Goal: Book appointment/travel/reservation

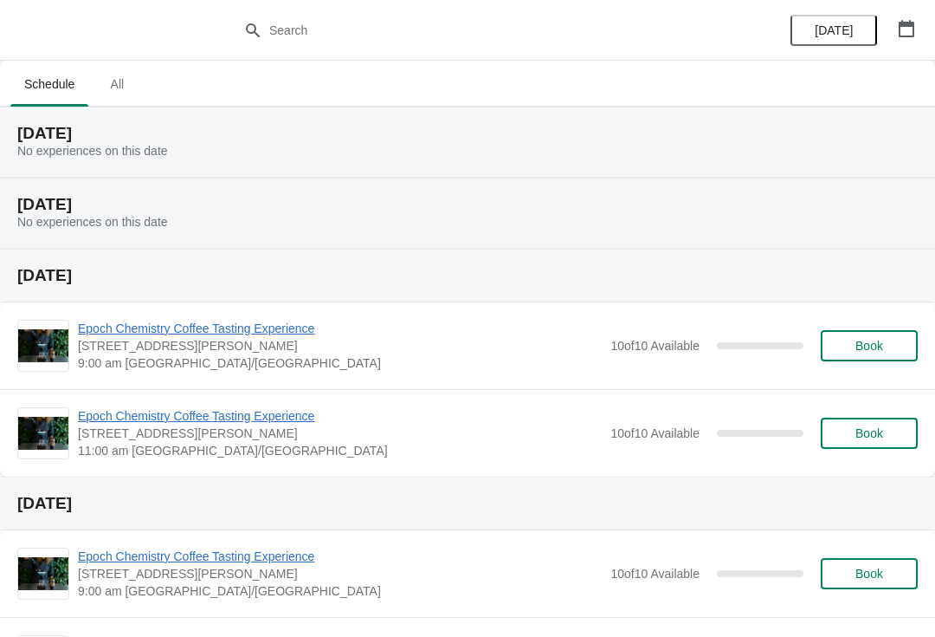
scroll to position [23, 0]
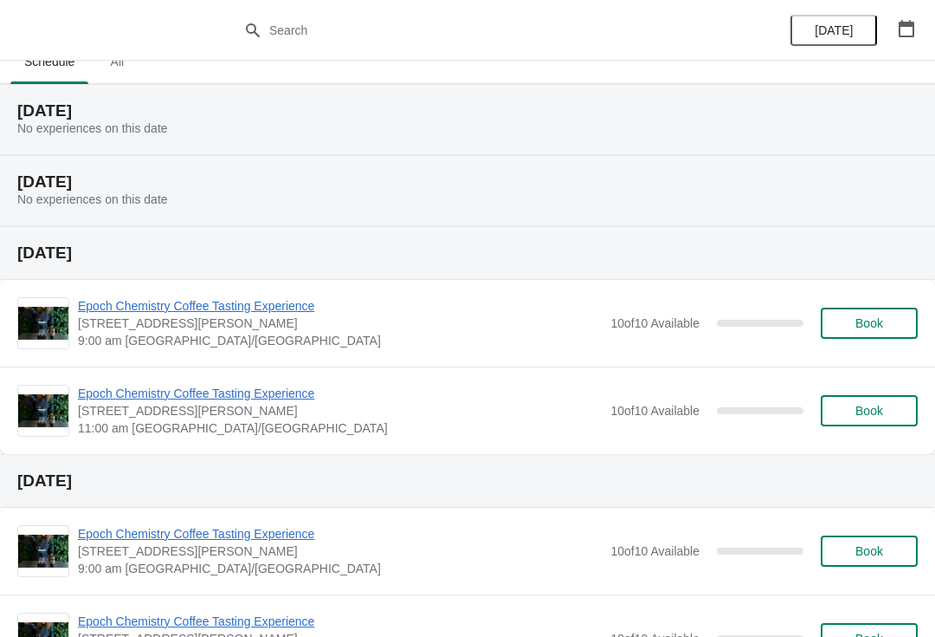
click at [139, 314] on span "Epoch Chemistry Coffee Tasting Experience" at bounding box center [340, 305] width 524 height 17
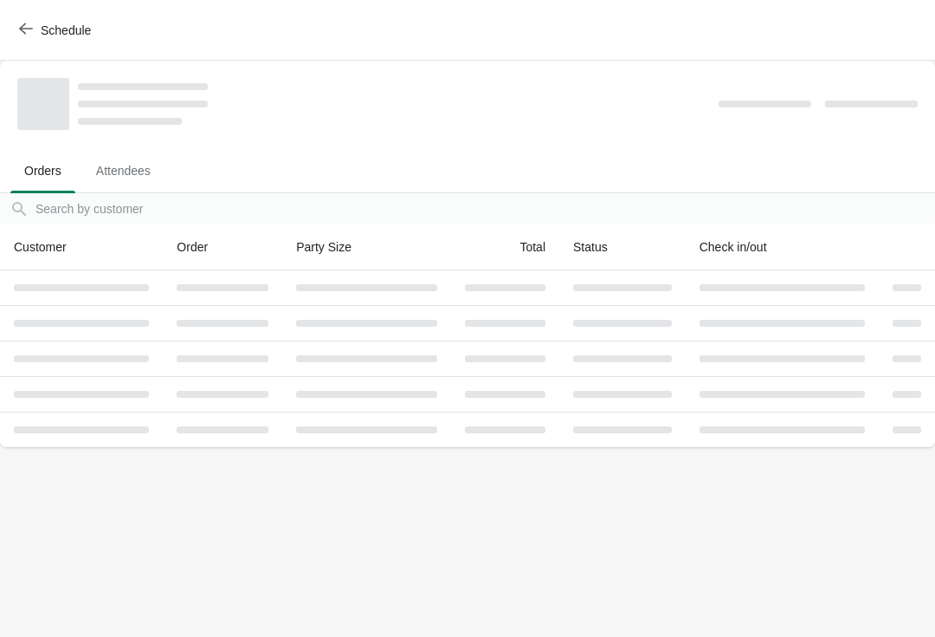
scroll to position [0, 0]
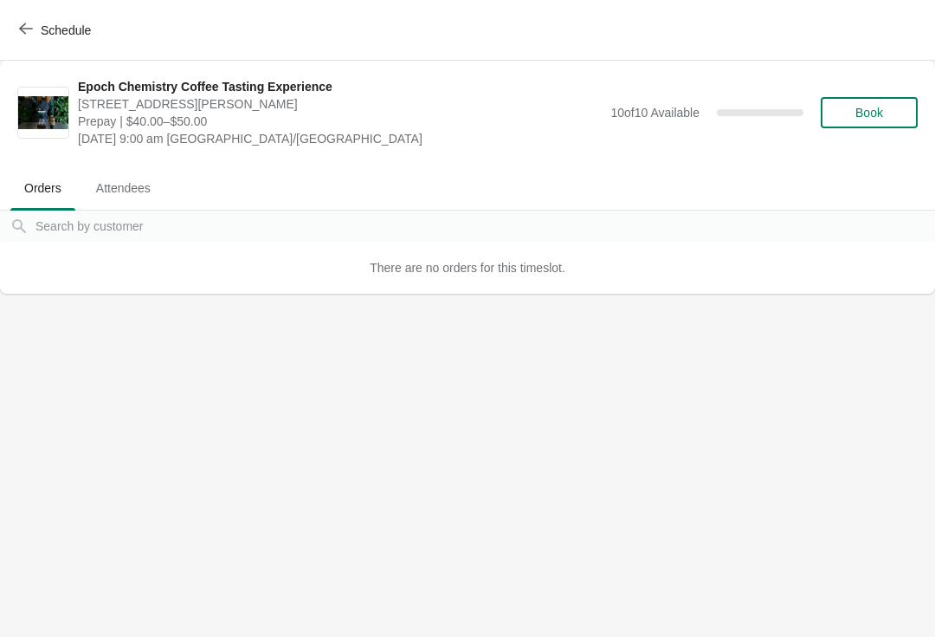
click at [117, 179] on span "Attendees" at bounding box center [123, 187] width 82 height 31
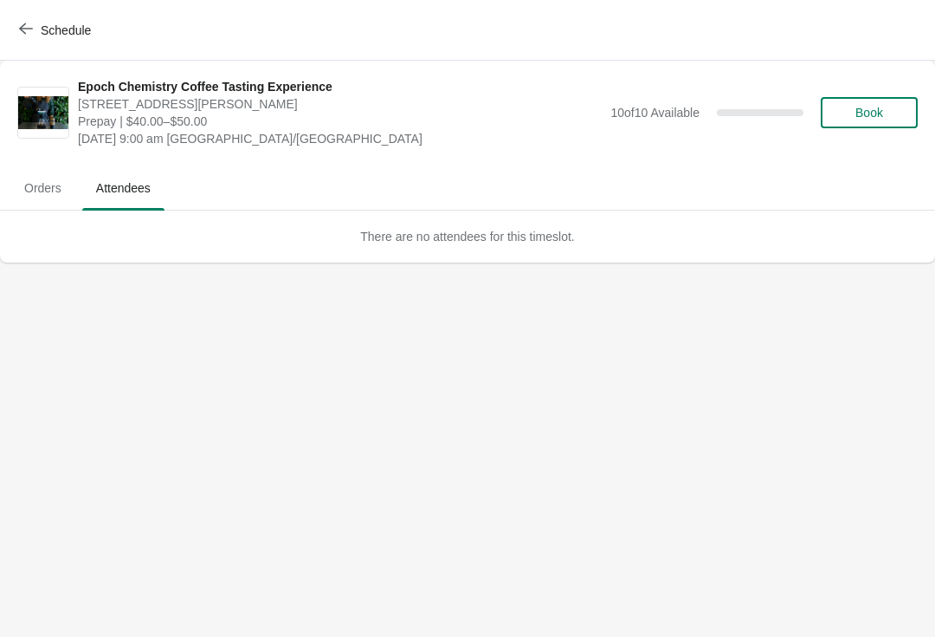
click at [49, 204] on button "Orders" at bounding box center [43, 187] width 72 height 45
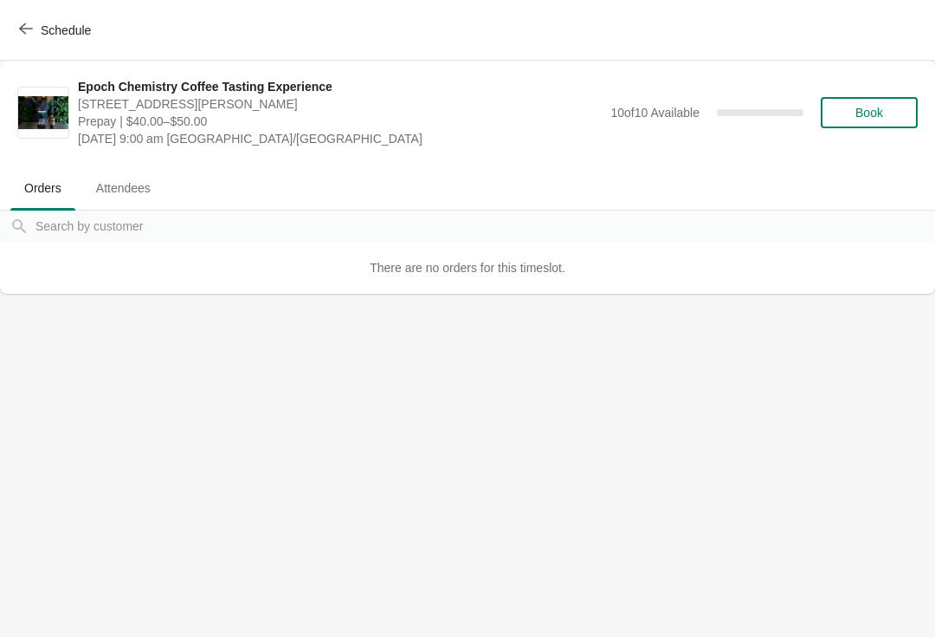
click at [851, 115] on span "Book" at bounding box center [870, 113] width 66 height 14
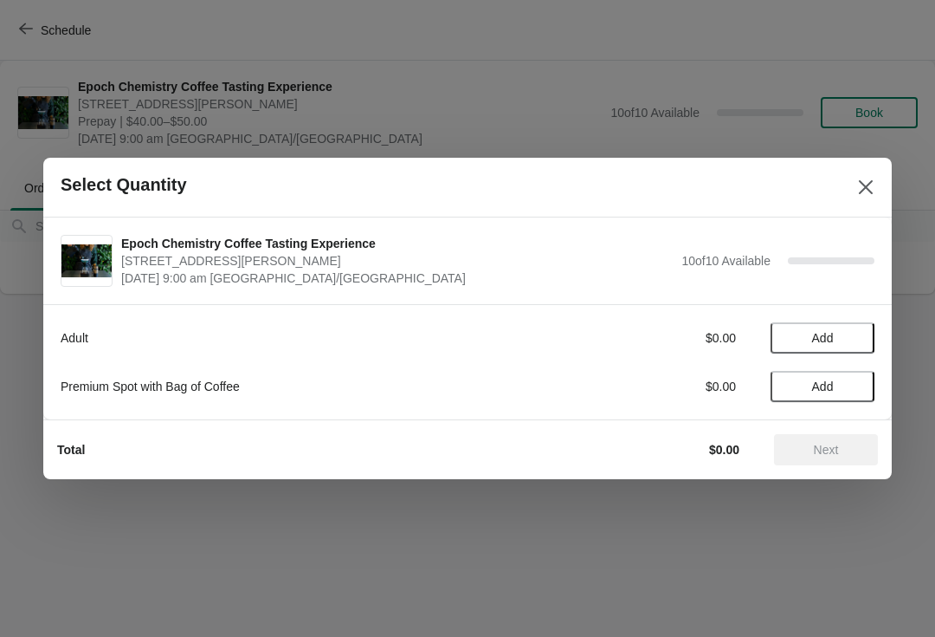
click at [277, 258] on span "[STREET_ADDRESS][PERSON_NAME]" at bounding box center [397, 260] width 552 height 17
click at [764, 254] on span "10 of 10 Available" at bounding box center [726, 261] width 89 height 14
click at [878, 183] on button "Close" at bounding box center [865, 186] width 31 height 31
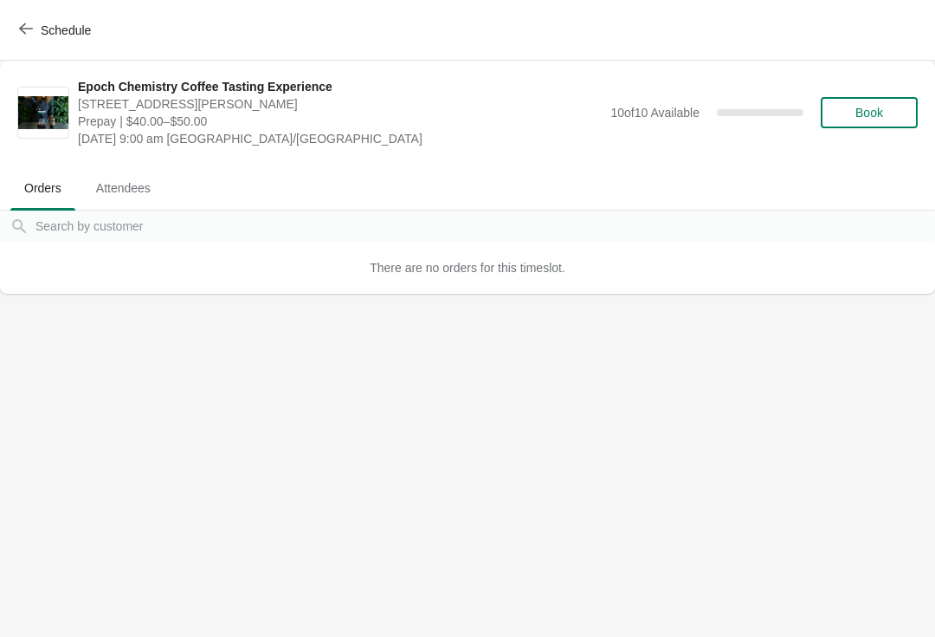
click at [40, 35] on span "Schedule" at bounding box center [57, 30] width 68 height 16
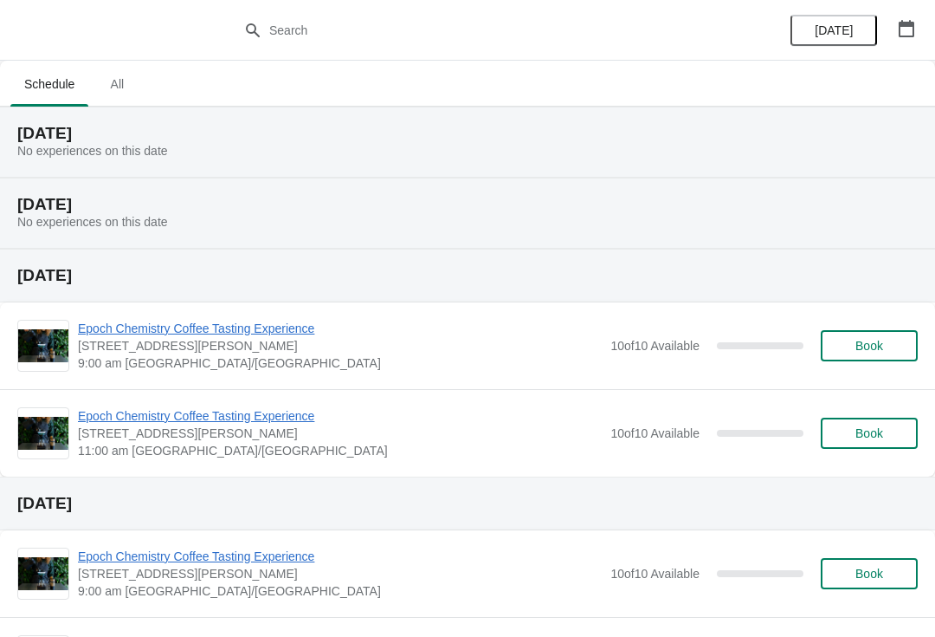
click at [909, 26] on icon "button" at bounding box center [907, 28] width 16 height 17
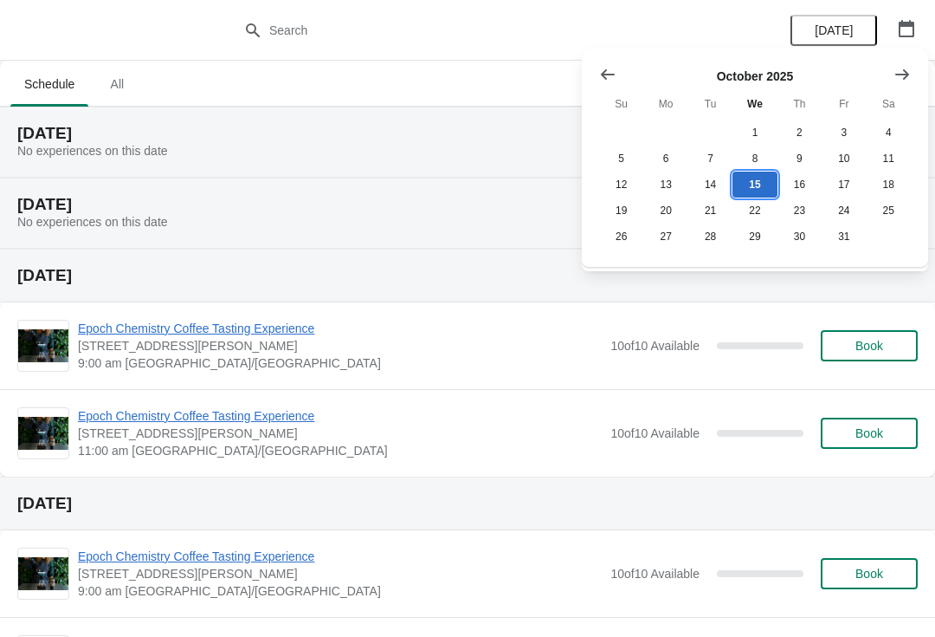
click at [761, 184] on button "15" at bounding box center [755, 184] width 44 height 26
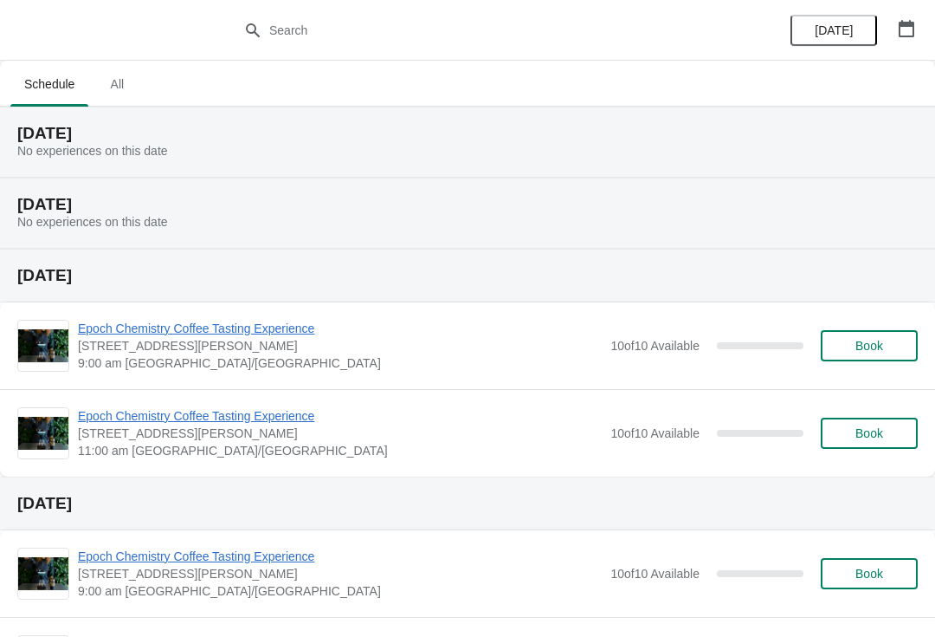
click at [119, 323] on span "Epoch Chemistry Coffee Tasting Experience" at bounding box center [340, 328] width 524 height 17
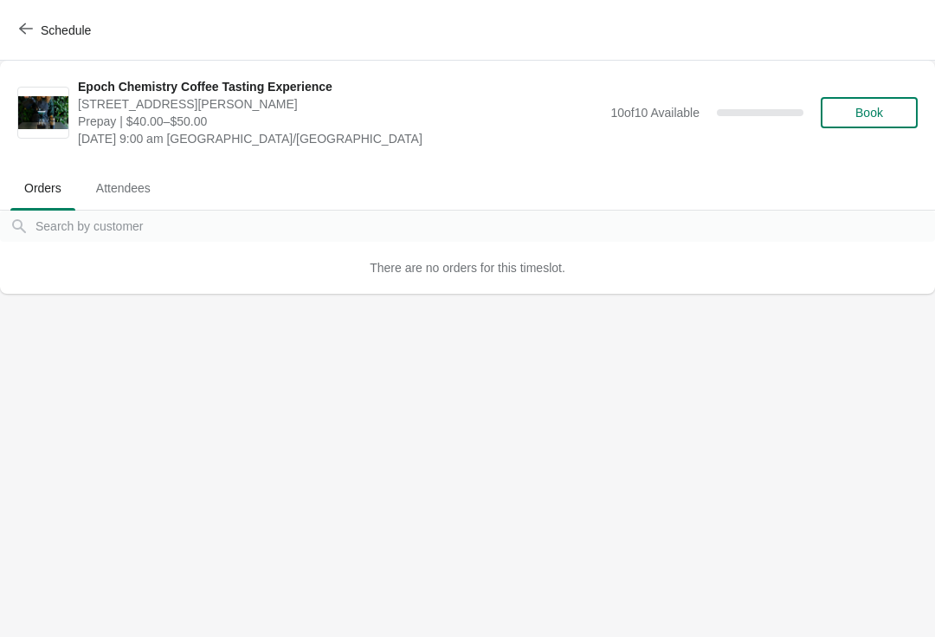
click at [83, 0] on div "Schedule" at bounding box center [467, 30] width 935 height 61
click at [75, 28] on span "Schedule" at bounding box center [66, 30] width 50 height 14
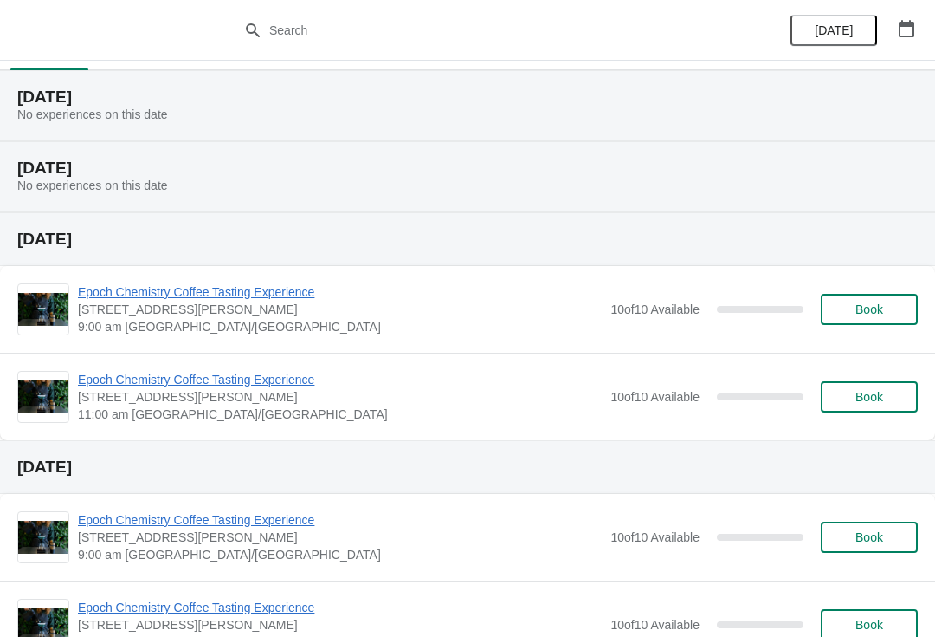
scroll to position [61, 0]
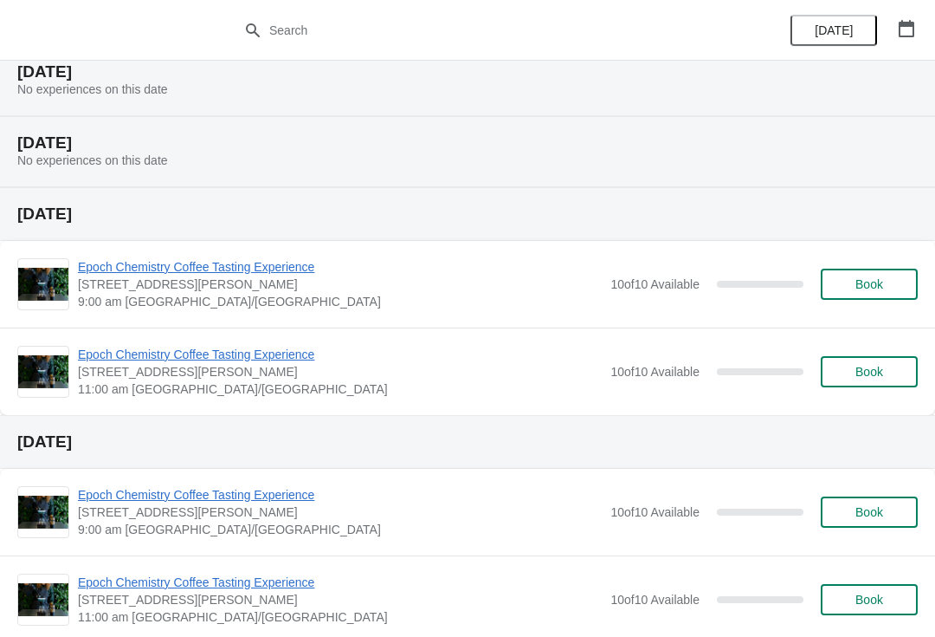
click at [277, 264] on span "Epoch Chemistry Coffee Tasting Experience" at bounding box center [340, 266] width 524 height 17
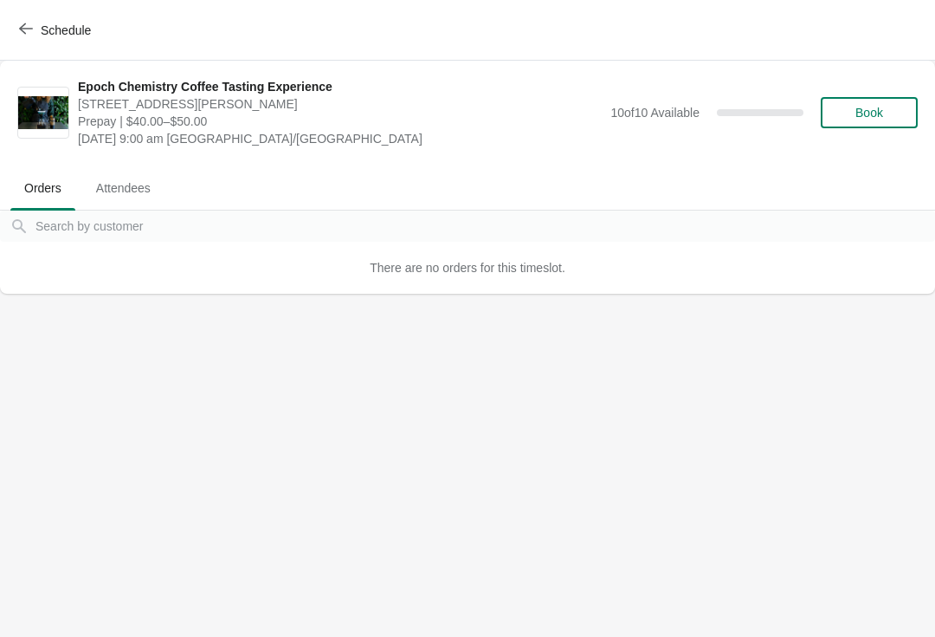
scroll to position [0, 0]
click at [168, 169] on button "Attendees" at bounding box center [123, 187] width 89 height 45
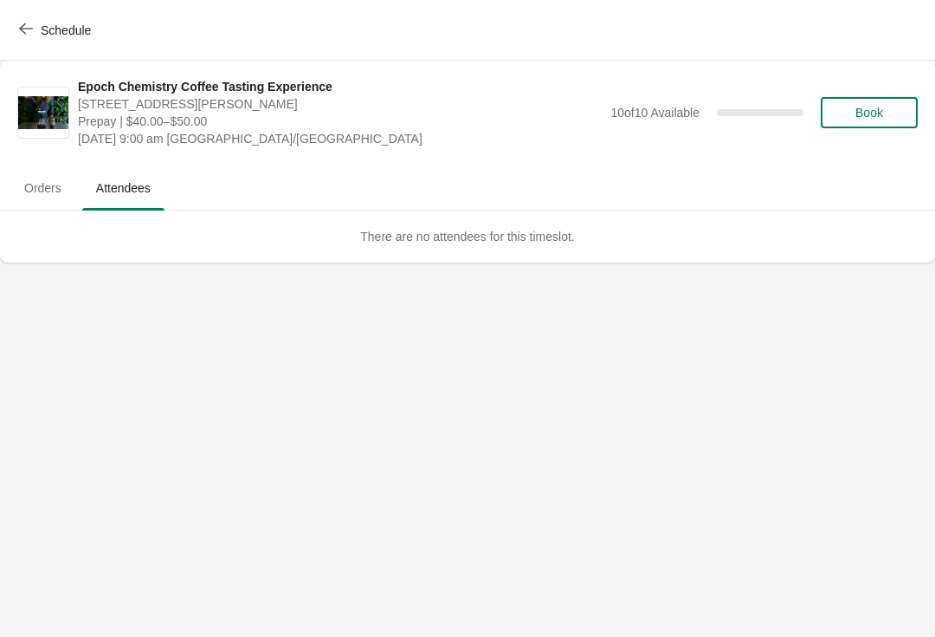
click at [149, 191] on span "Attendees" at bounding box center [123, 187] width 82 height 31
click at [63, 193] on span "Orders" at bounding box center [42, 187] width 65 height 31
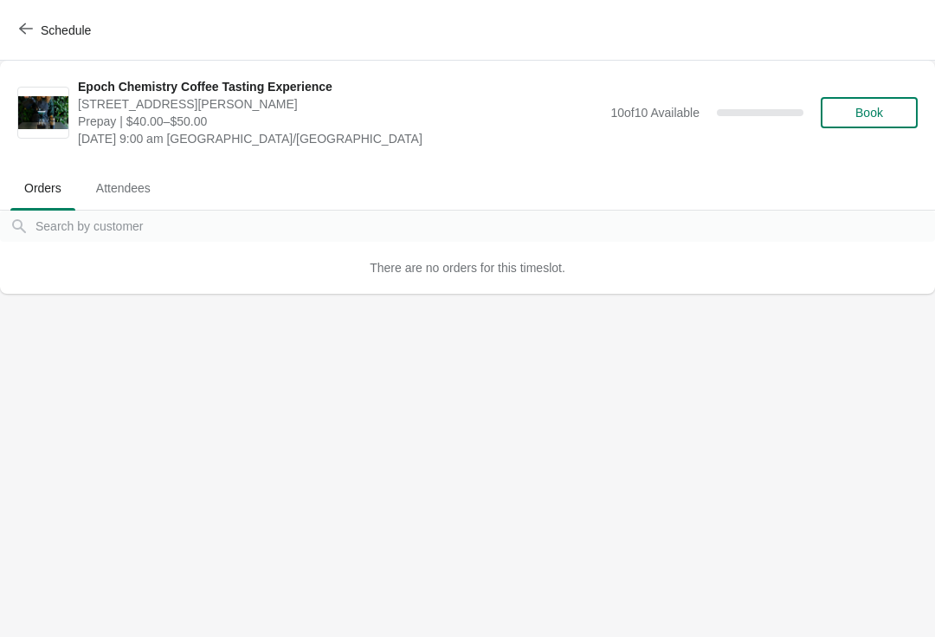
click at [11, 23] on button "Schedule" at bounding box center [57, 30] width 96 height 31
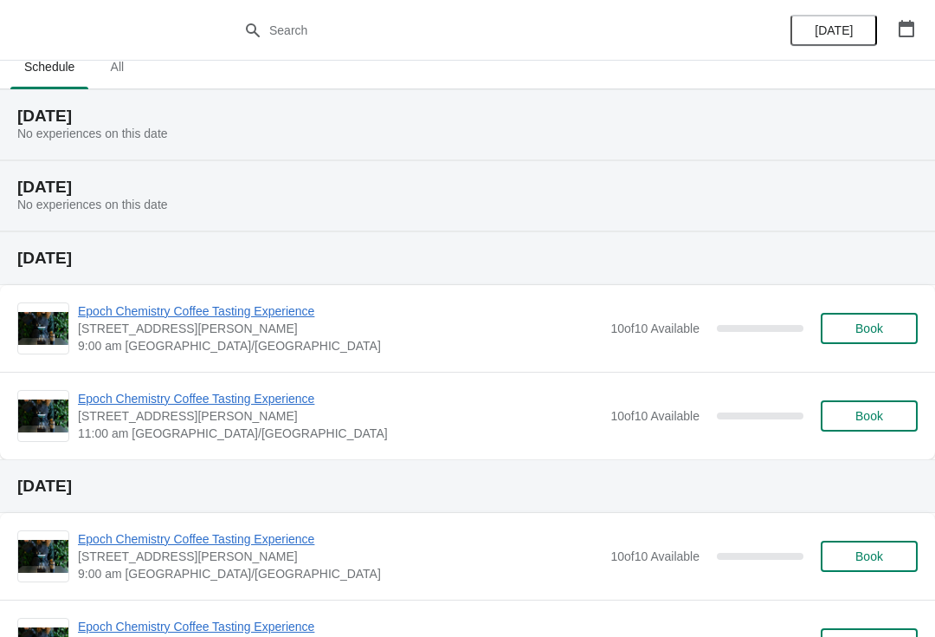
scroll to position [25, 0]
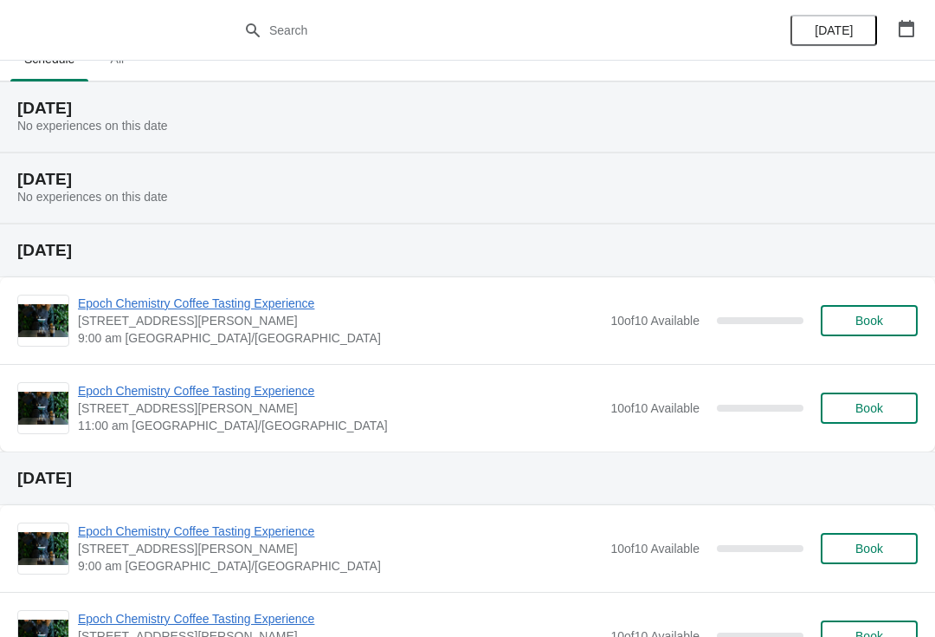
click at [135, 301] on span "Epoch Chemistry Coffee Tasting Experience" at bounding box center [340, 302] width 524 height 17
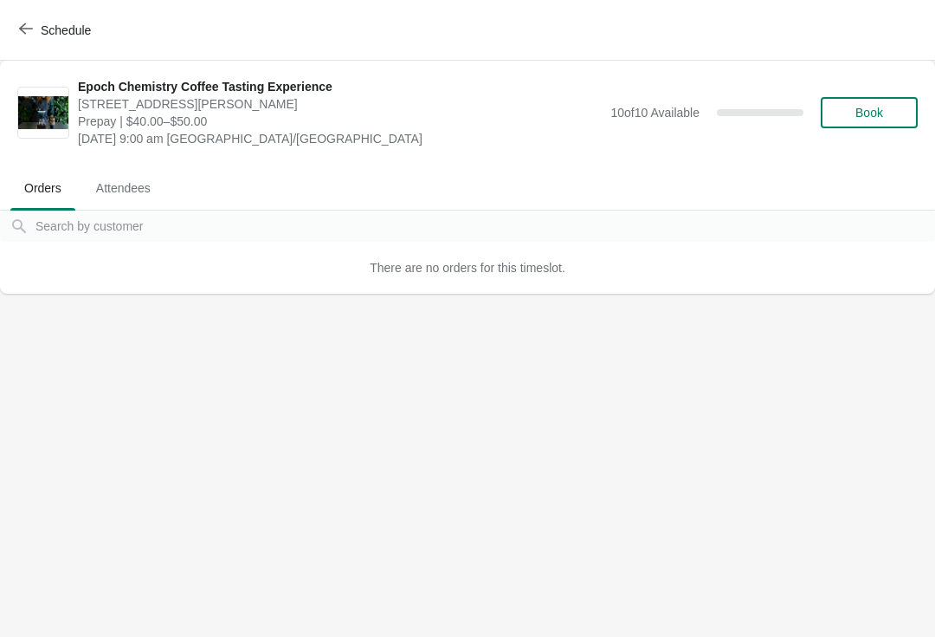
click at [36, 30] on span "Schedule" at bounding box center [57, 30] width 68 height 16
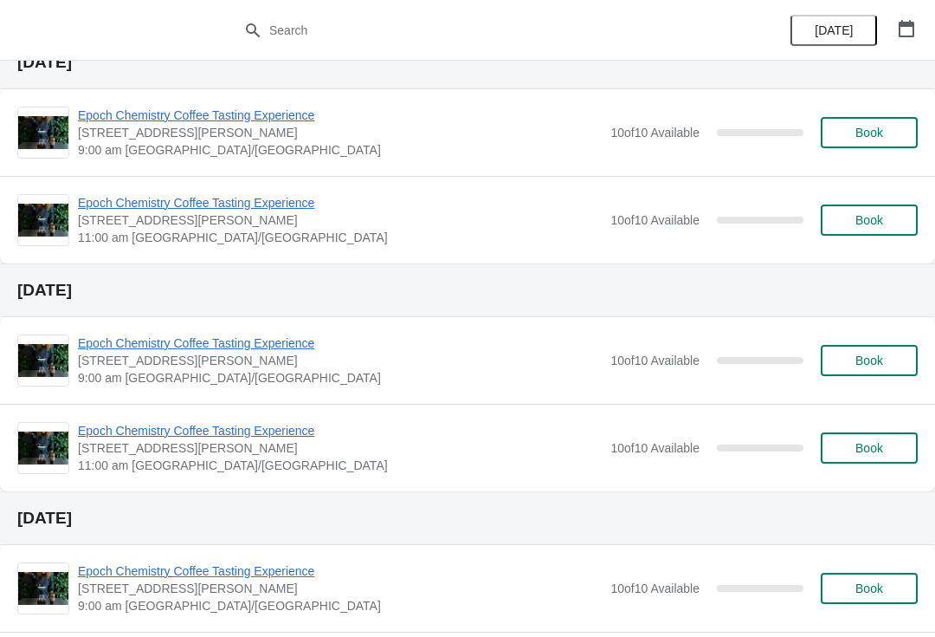
scroll to position [214, 0]
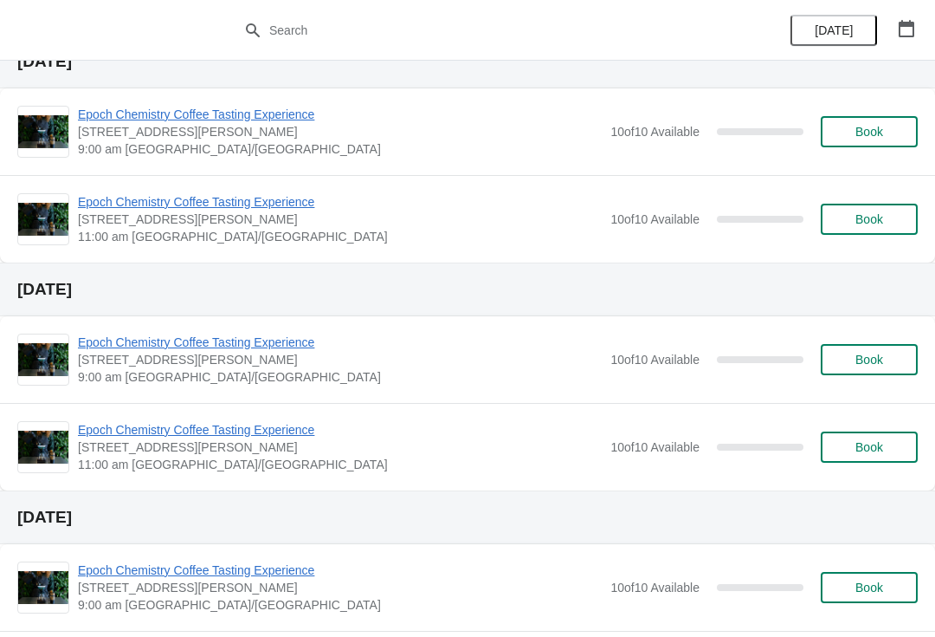
click at [910, 41] on button "button" at bounding box center [906, 28] width 31 height 31
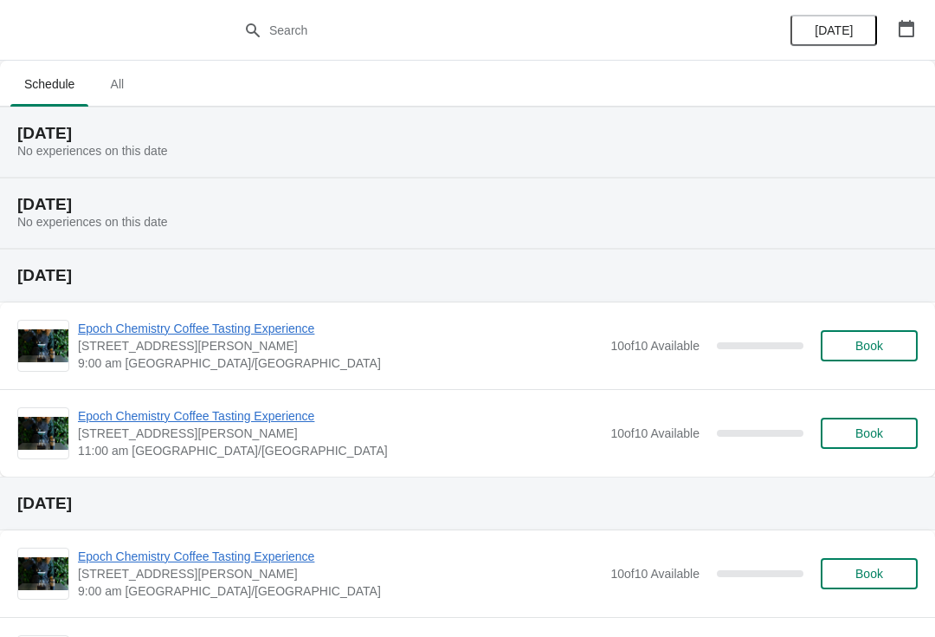
click at [112, 335] on span "Epoch Chemistry Coffee Tasting Experience" at bounding box center [340, 328] width 524 height 17
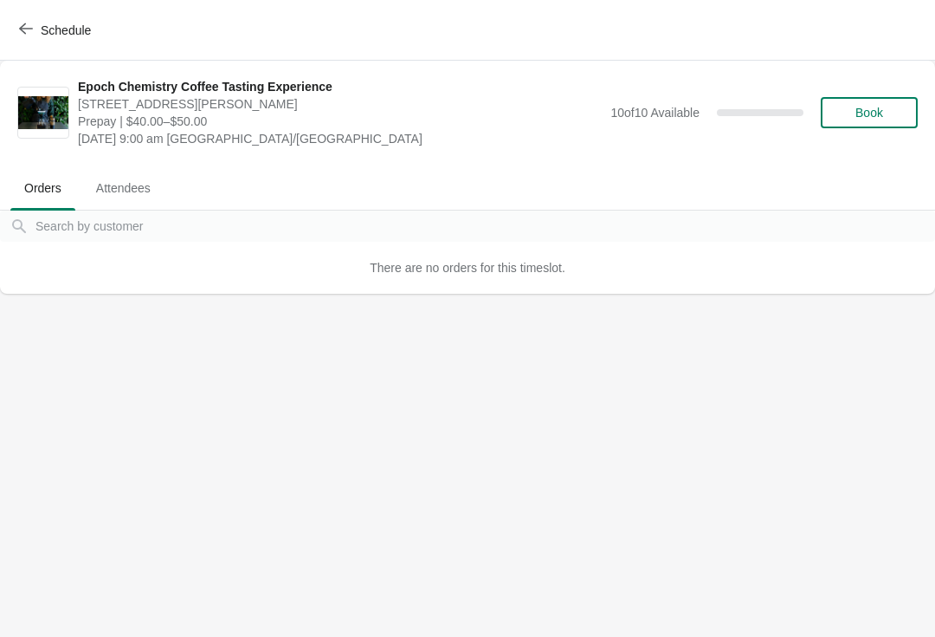
click at [120, 180] on span "Attendees" at bounding box center [123, 187] width 82 height 31
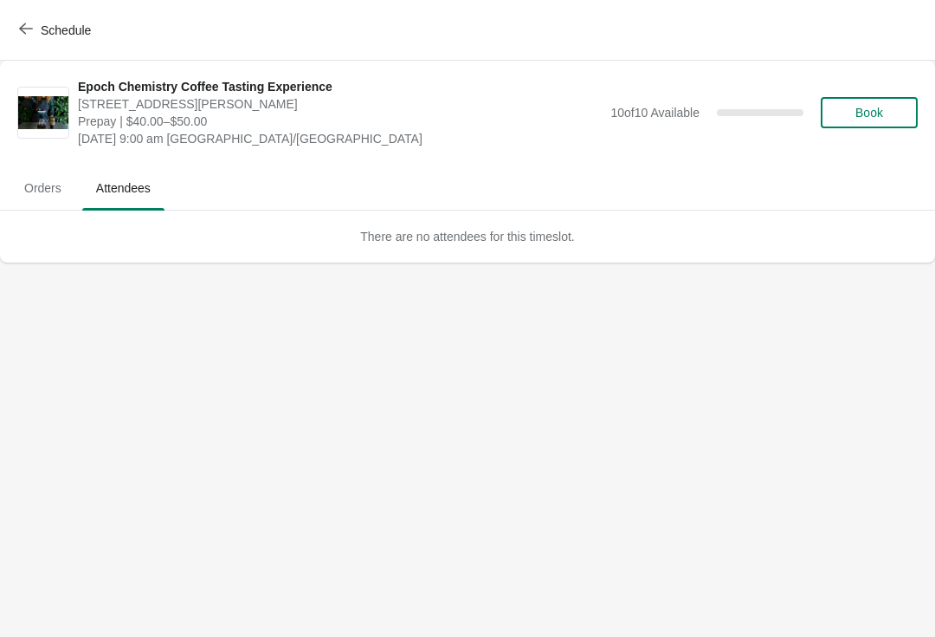
click at [42, 178] on span "Orders" at bounding box center [42, 187] width 65 height 31
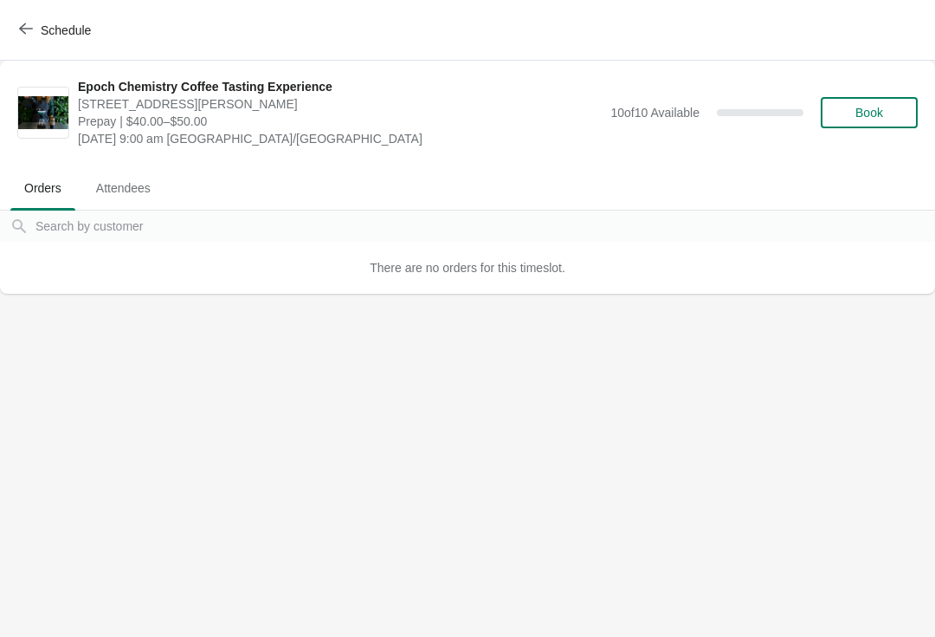
click at [133, 112] on span "[STREET_ADDRESS][PERSON_NAME]" at bounding box center [340, 103] width 524 height 17
click at [128, 89] on span "Epoch Chemistry Coffee Tasting Experience" at bounding box center [340, 86] width 524 height 17
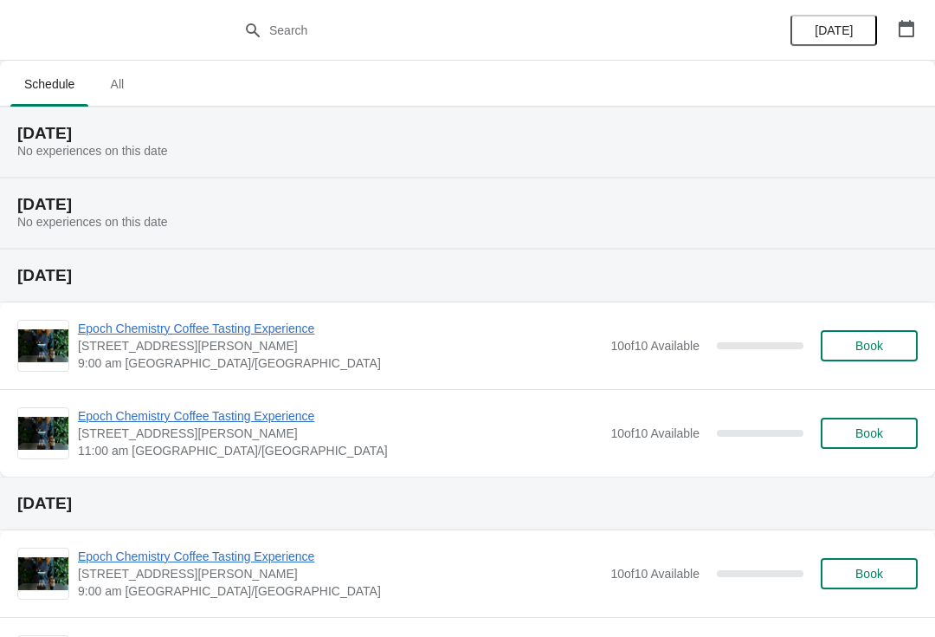
click at [854, 337] on button "Book" at bounding box center [869, 345] width 97 height 31
